Goal: Transaction & Acquisition: Subscribe to service/newsletter

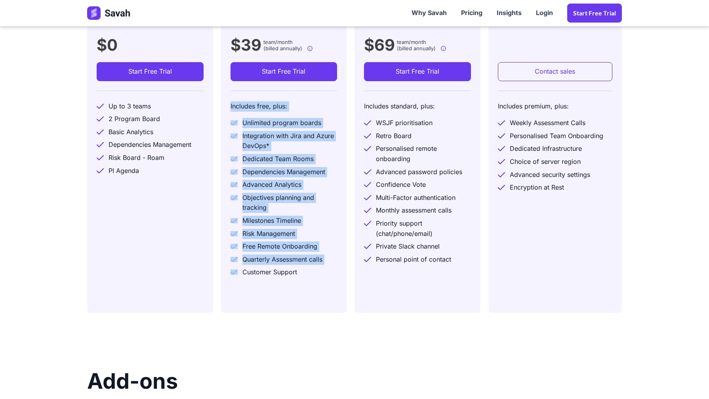
drag, startPoint x: 223, startPoint y: 107, endPoint x: 323, endPoint y: 296, distance: 213.5
click at [323, 296] on div "Standard Ideal for Agile teams on PI Planning & Tracking. $39 team/month (bille…" at bounding box center [284, 134] width 126 height 356
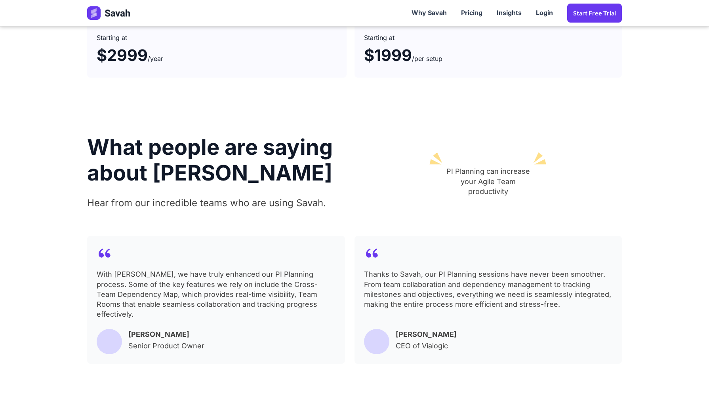
scroll to position [897, 0]
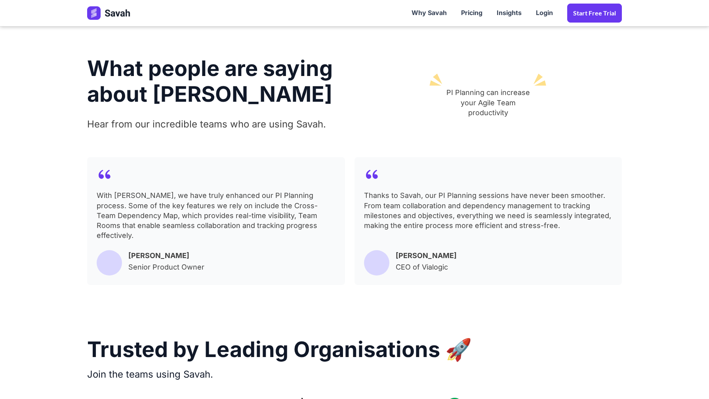
click at [414, 250] on div "Thanks to Savah, our PI Planning sessions have never been smoother. From team c…" at bounding box center [487, 221] width 267 height 128
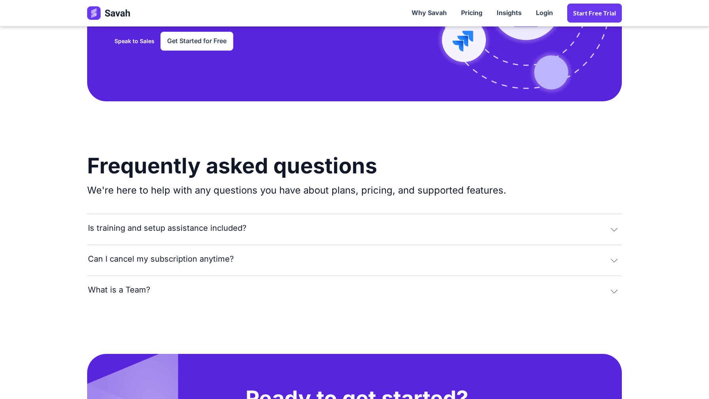
scroll to position [1542, 0]
